Goal: Check status

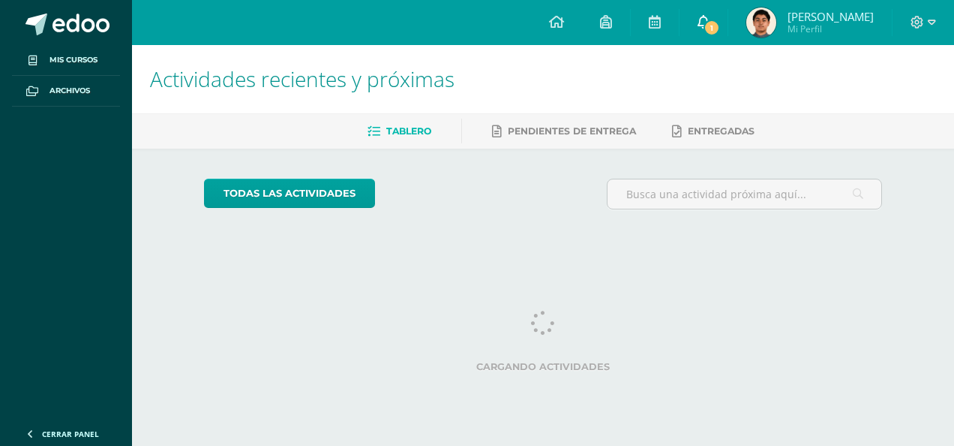
click at [720, 29] on span "1" at bounding box center [712, 28] width 17 height 17
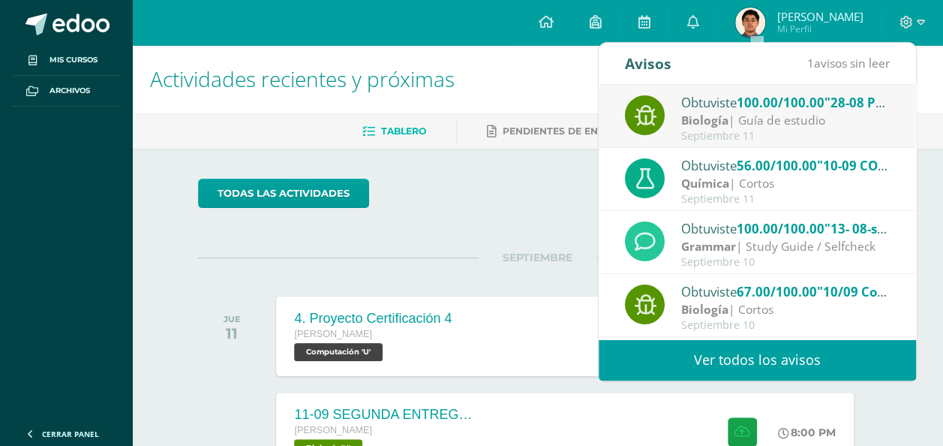
click at [716, 105] on div "Obtuviste 100.00/100.00 "28-08 PRIMERA ENTREGA DE GUÍA" en Biología" at bounding box center [785, 102] width 209 height 20
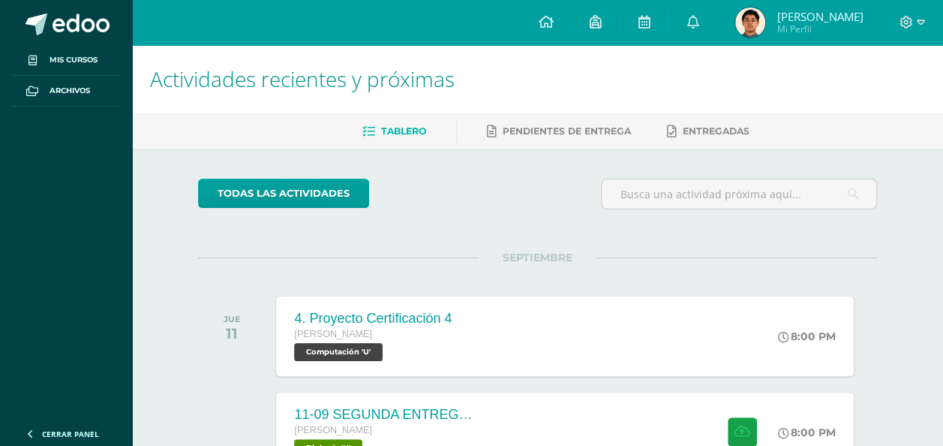
click at [536, 214] on div "todas las Actividades" at bounding box center [537, 200] width 691 height 43
click at [698, 23] on icon at bounding box center [692, 22] width 12 height 14
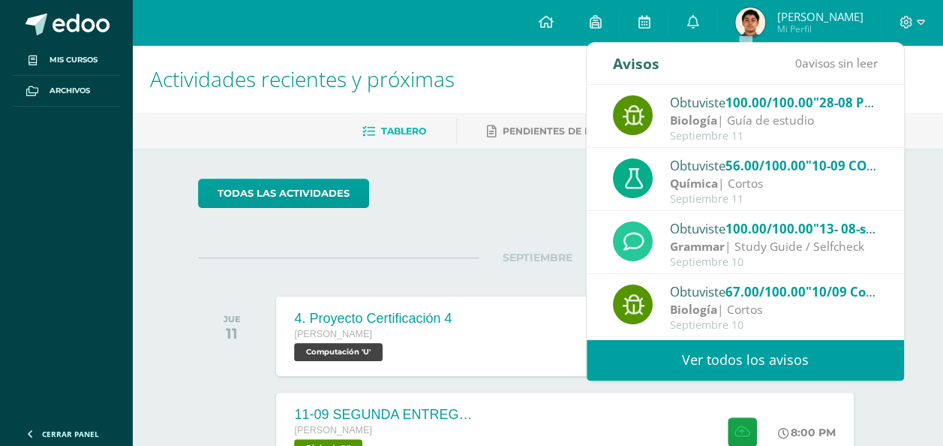
click at [723, 98] on div "Obtuviste 100.00/100.00 "28-08 PRIMERA ENTREGA DE GUÍA" en Biología" at bounding box center [774, 102] width 209 height 20
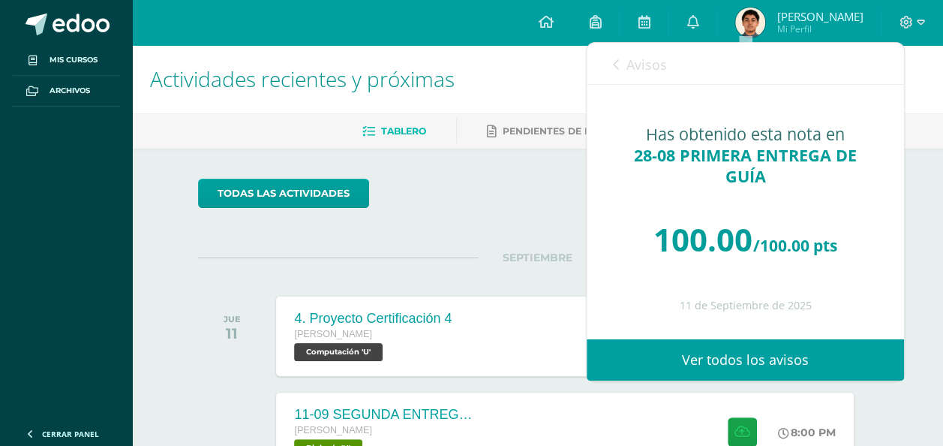
click at [624, 77] on link "Avisos" at bounding box center [640, 64] width 54 height 43
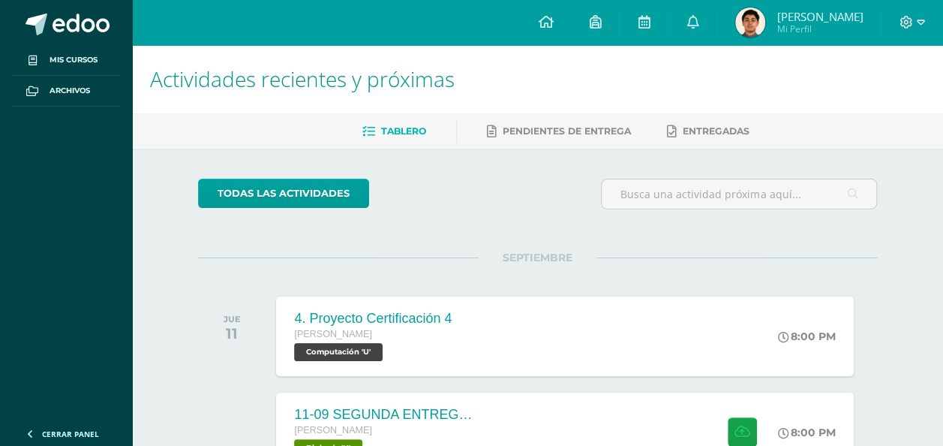
click at [486, 197] on div "todas las Actividades" at bounding box center [537, 200] width 691 height 43
